Goal: Check status: Check status

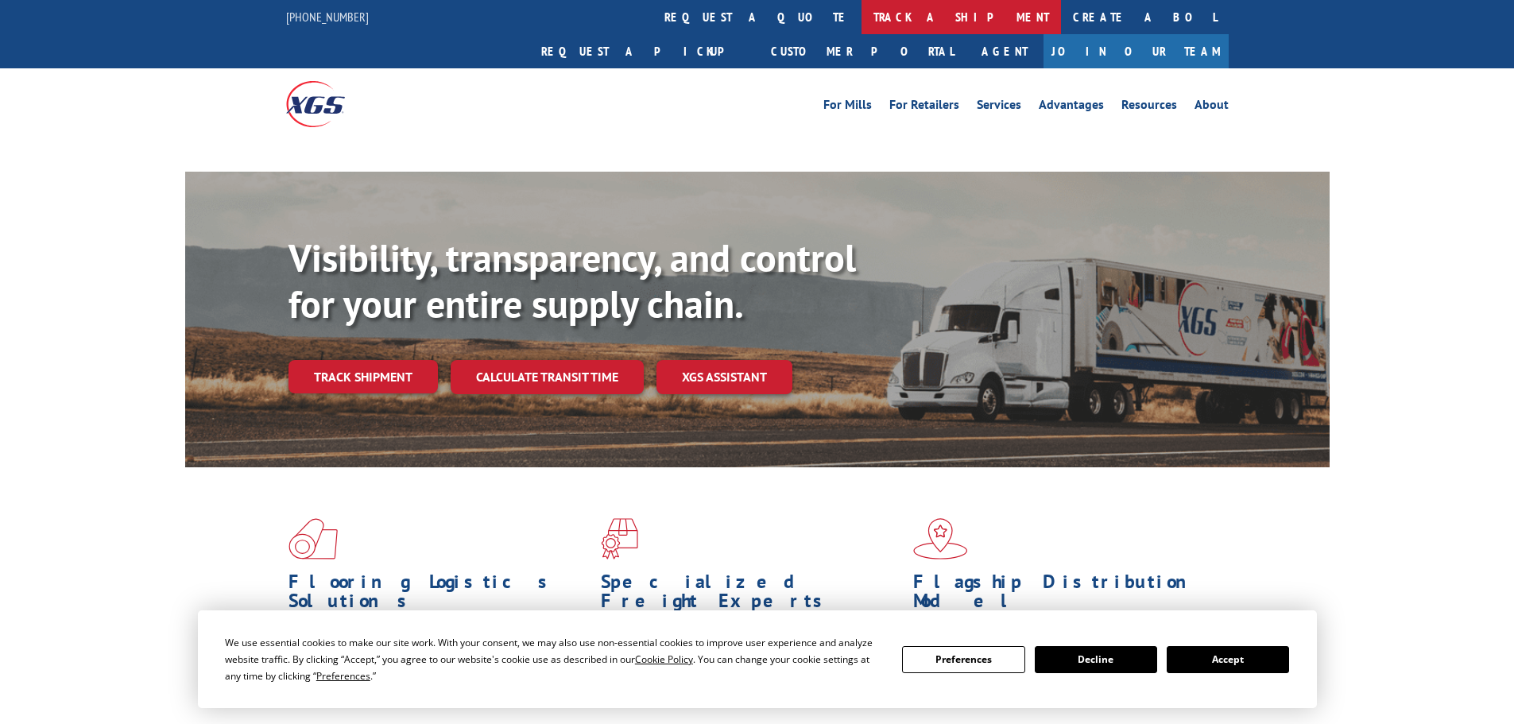
click at [862, 20] on link "track a shipment" at bounding box center [962, 17] width 200 height 34
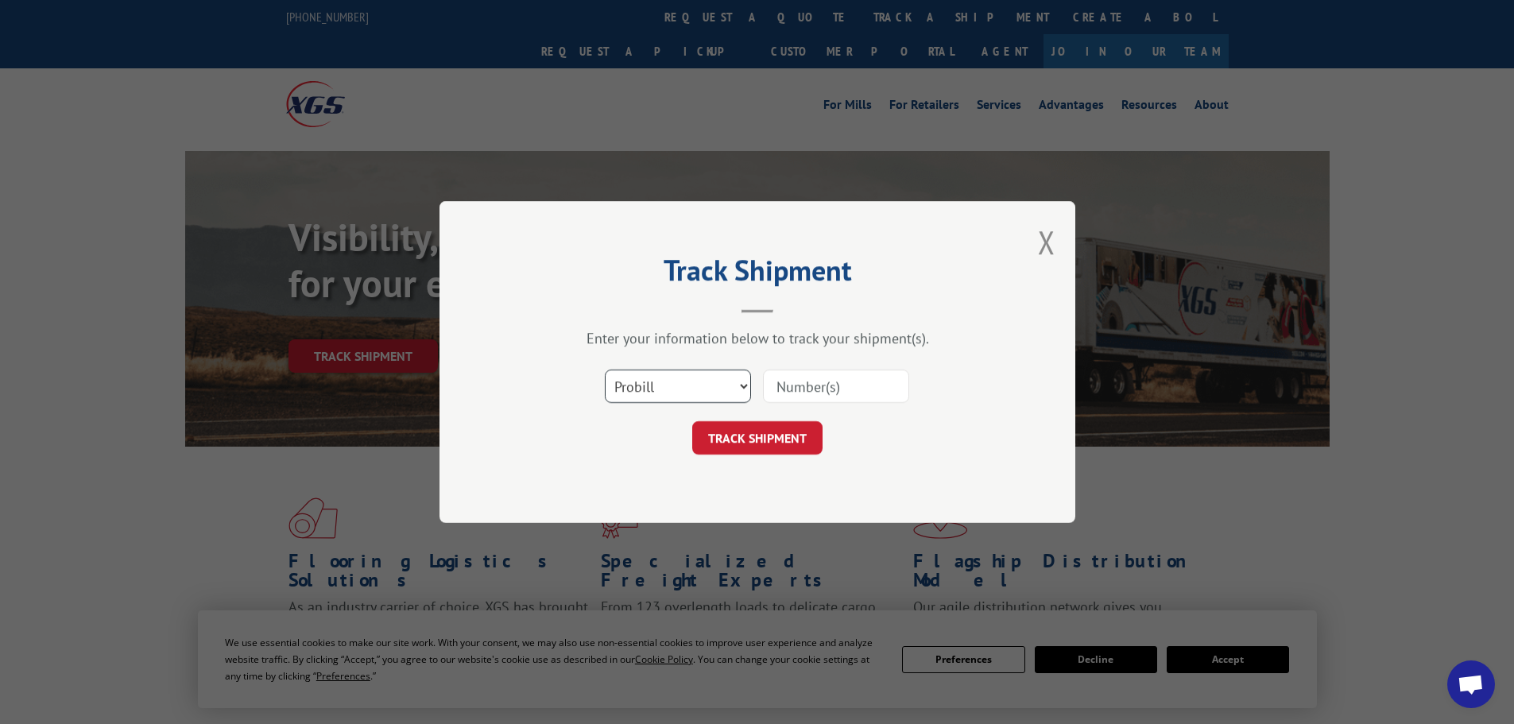
click at [661, 393] on select "Select category... Probill BOL PO" at bounding box center [678, 386] width 146 height 33
select select "bol"
click at [605, 370] on select "Select category... Probill BOL PO" at bounding box center [678, 386] width 146 height 33
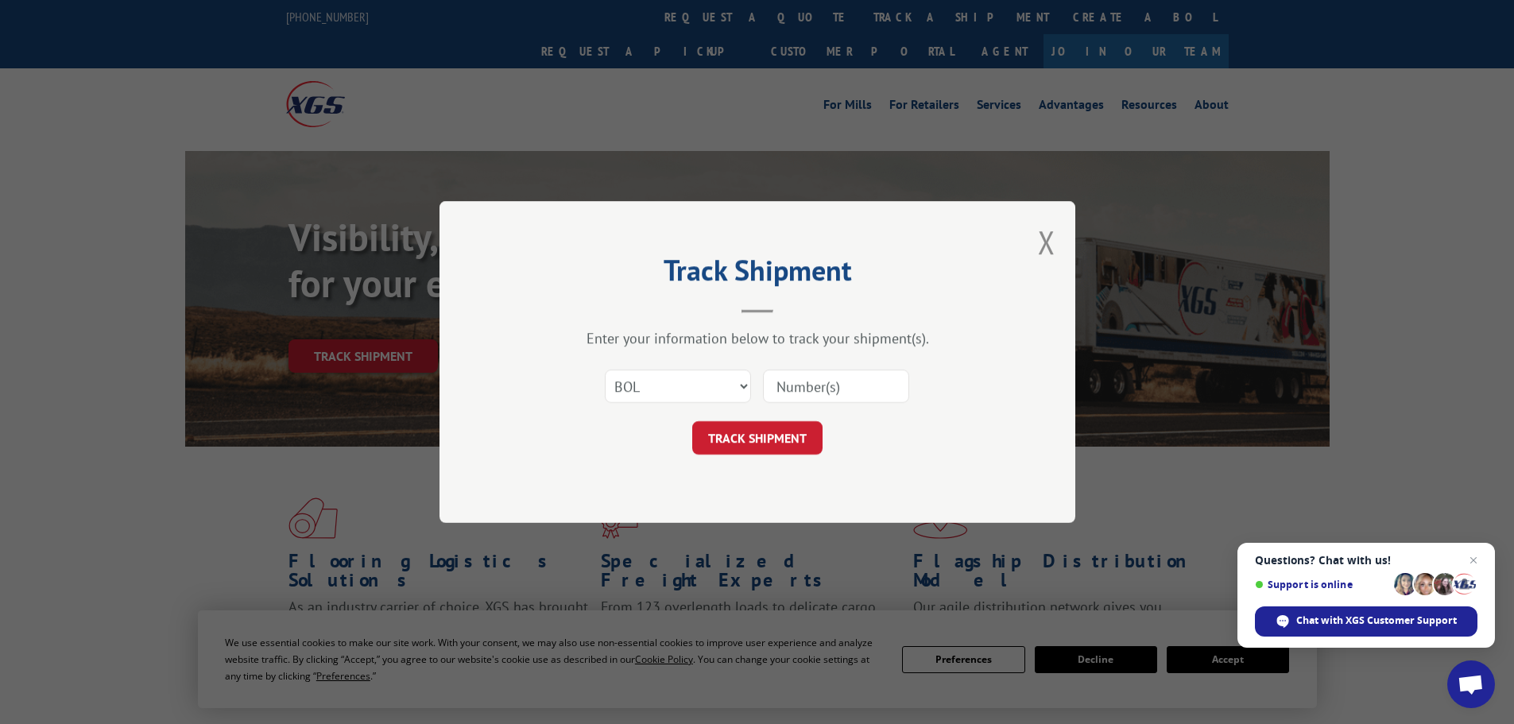
click at [825, 387] on input at bounding box center [836, 386] width 146 height 33
paste input "6008803"
type input "6008803"
click at [785, 442] on button "TRACK SHIPMENT" at bounding box center [757, 437] width 130 height 33
